Goal: Transaction & Acquisition: Book appointment/travel/reservation

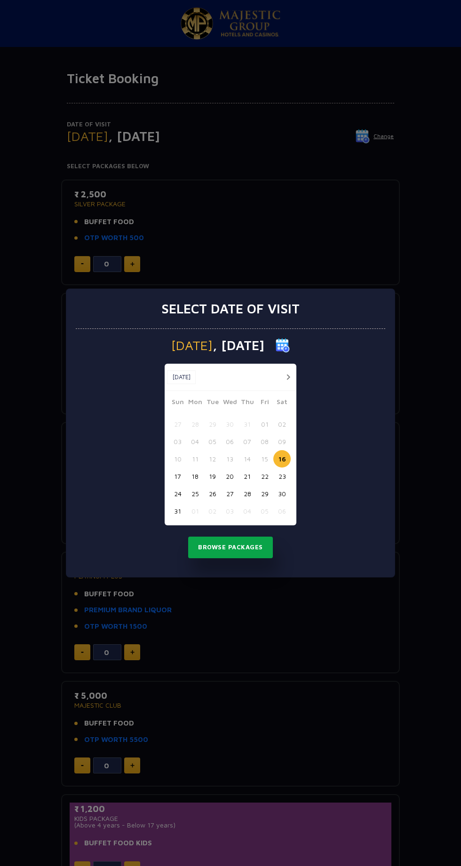
click at [231, 548] on button "Browse Packages" at bounding box center [230, 548] width 85 height 22
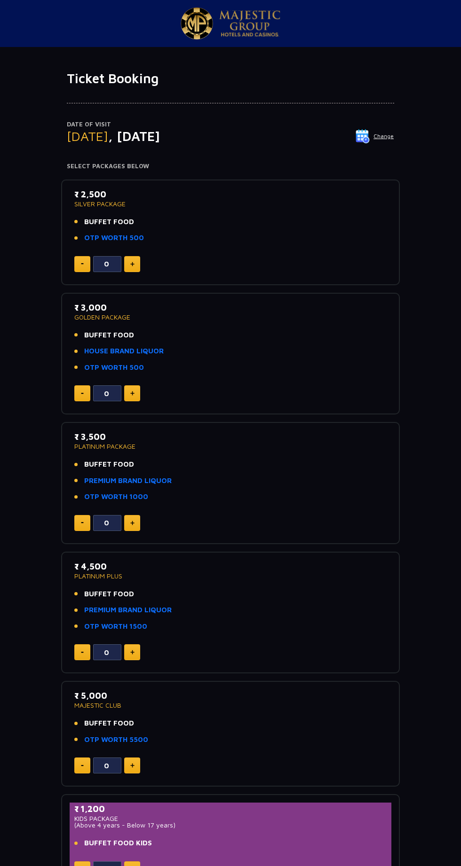
click at [340, 446] on p "PLATINUM PACKAGE" at bounding box center [230, 446] width 312 height 7
click at [248, 14] on img at bounding box center [249, 23] width 61 height 26
